Goal: Find specific page/section: Find specific page/section

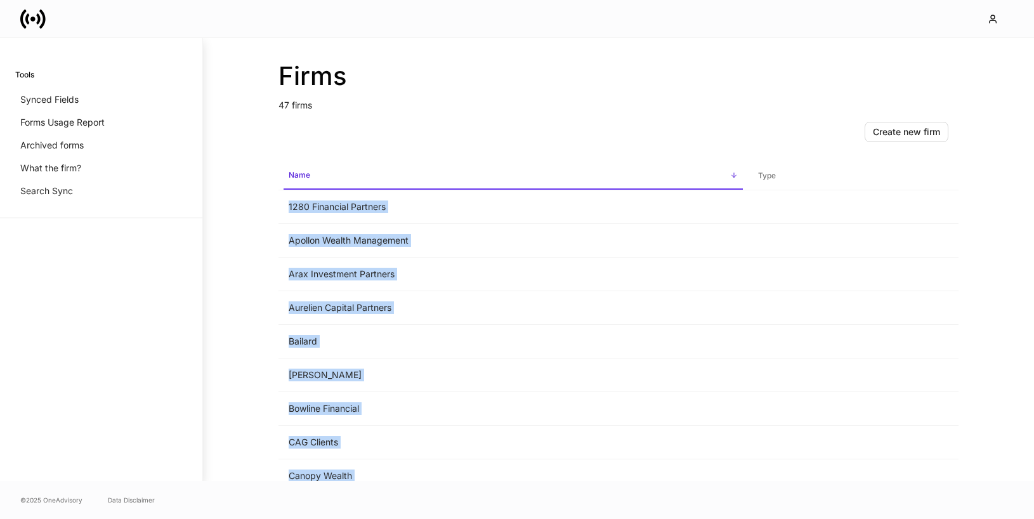
drag, startPoint x: 374, startPoint y: 464, endPoint x: 271, endPoint y: 218, distance: 267.0
click at [271, 218] on div "Firms 47 firms Create new firm Name sorted ascending Type 1280 Financial Partne…" at bounding box center [618, 259] width 761 height 443
copy table "Name sorted ascending Type 1280 Financial Partners Apollon Wealth Management Ar…"
